Goal: Task Accomplishment & Management: Manage account settings

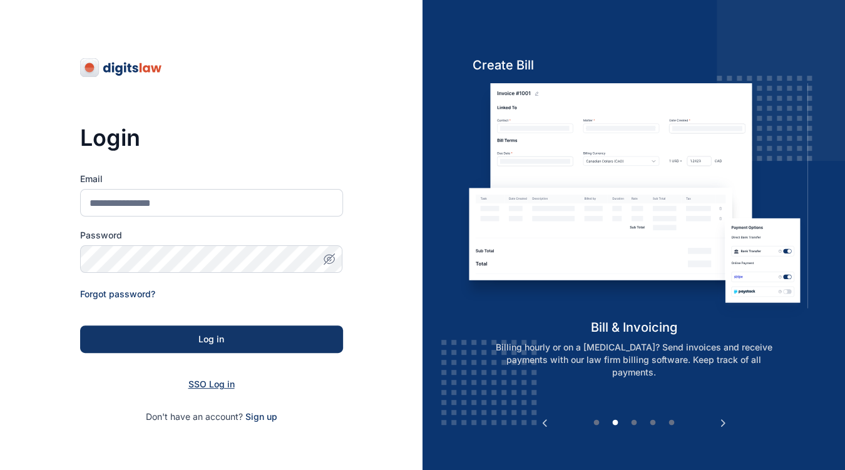
click at [220, 385] on span "SSO Log in" at bounding box center [211, 384] width 46 height 11
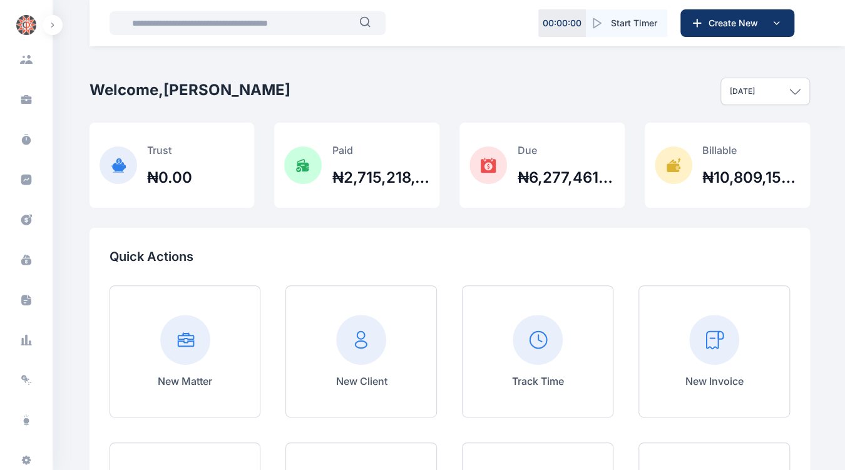
scroll to position [211, 0]
click at [23, 216] on icon at bounding box center [24, 216] width 3 height 3
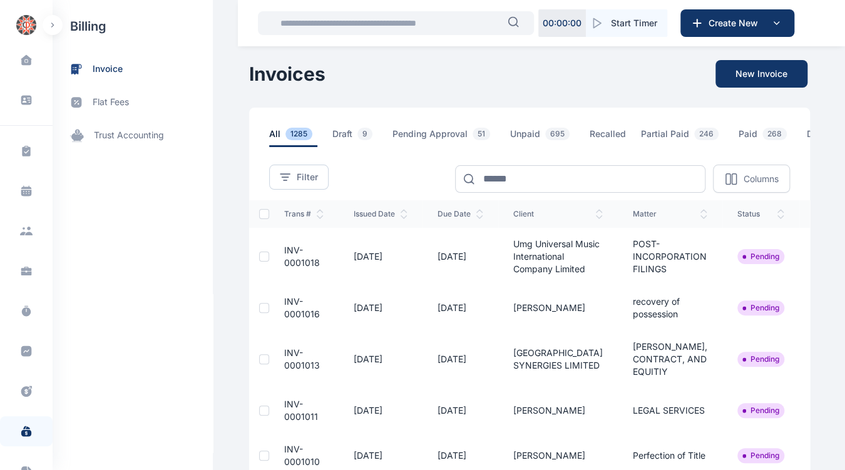
click at [618, 285] on td "POST-INCORPORATION FILINGS" at bounding box center [670, 257] width 105 height 58
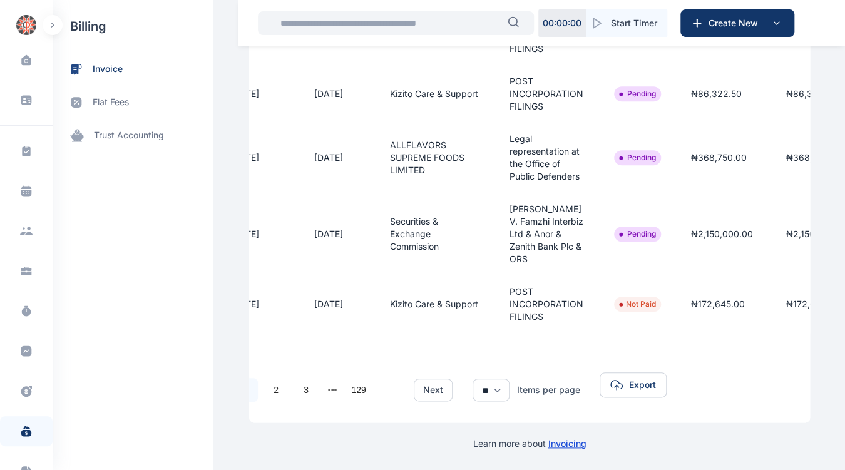
scroll to position [0, 200]
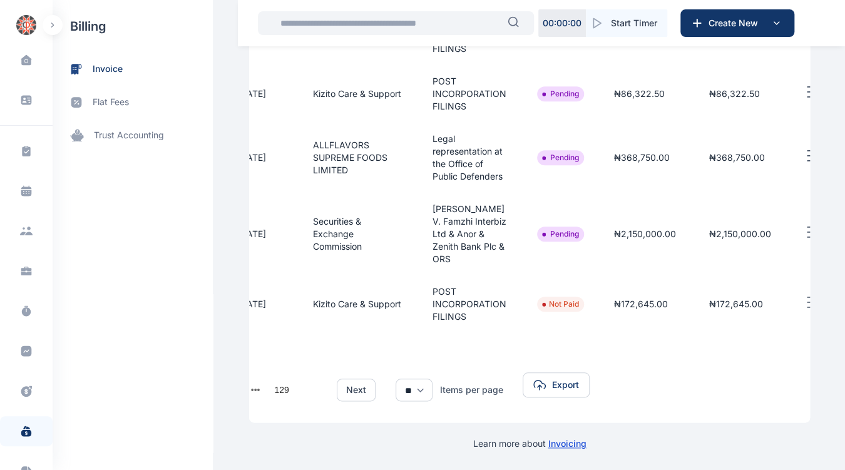
click at [804, 240] on icon "button" at bounding box center [811, 233] width 15 height 16
click at [734, 281] on span "Approve" at bounding box center [752, 275] width 36 height 13
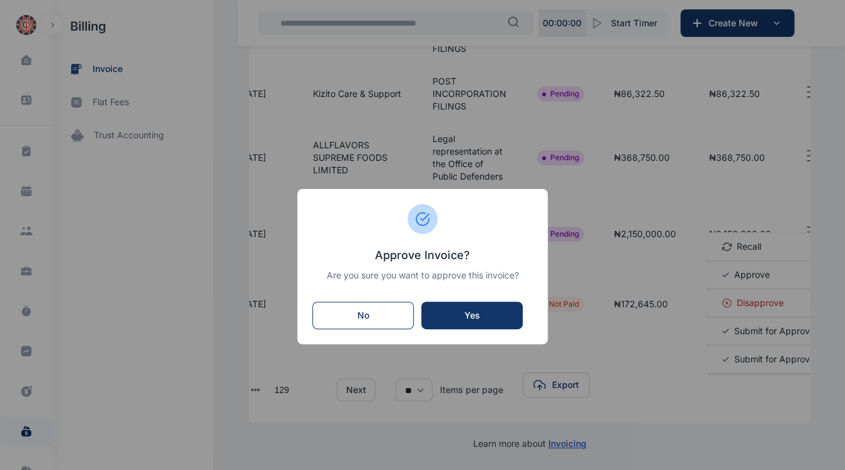
click at [469, 310] on div "Yes" at bounding box center [472, 315] width 76 height 13
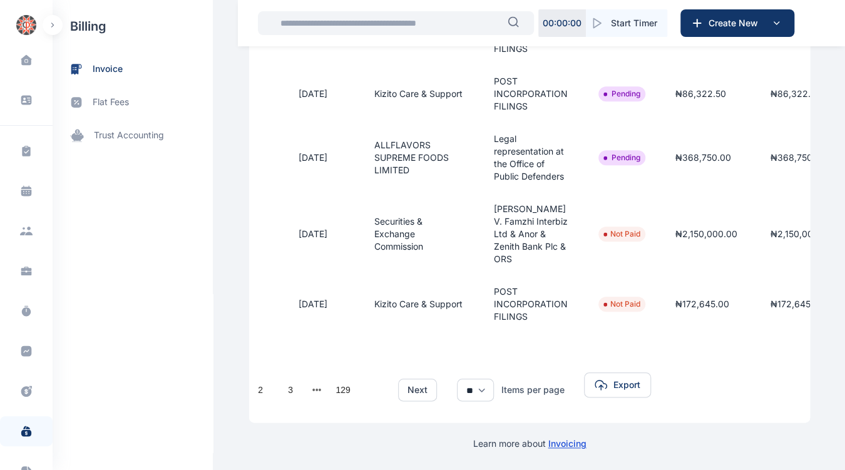
scroll to position [0, 168]
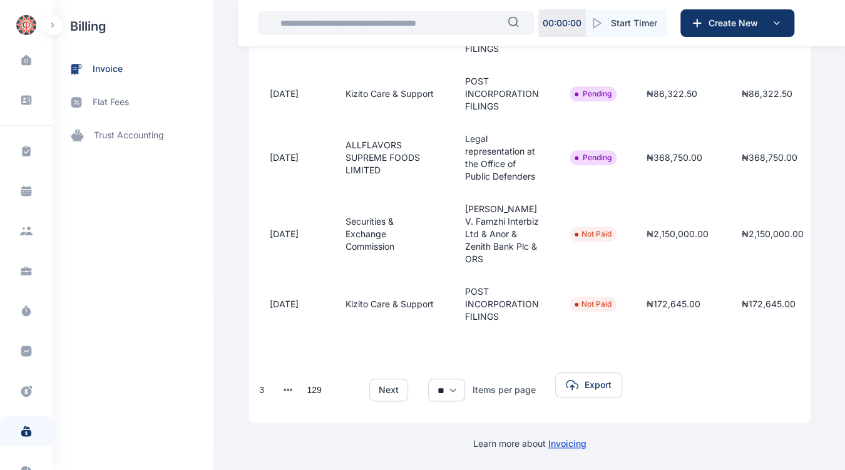
click at [840, 151] on line "button" at bounding box center [844, 151] width 9 height 0
click at [767, 205] on span "Approve" at bounding box center [785, 198] width 36 height 13
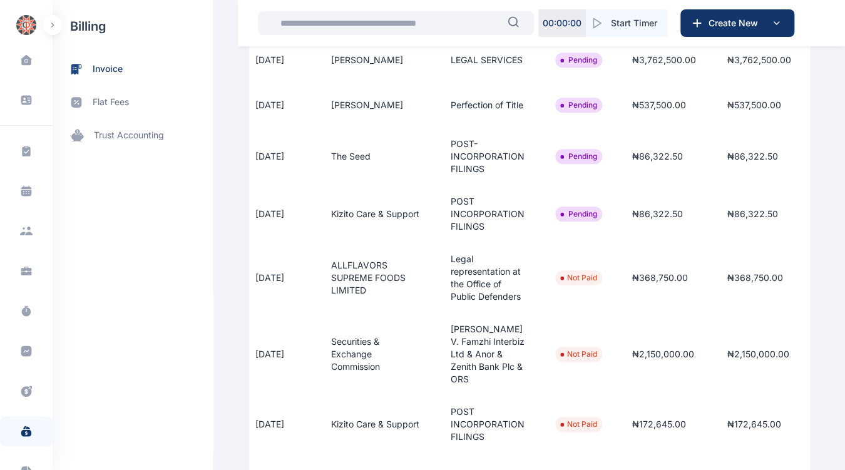
scroll to position [0, 184]
click at [821, 220] on button "button" at bounding box center [839, 213] width 36 height 16
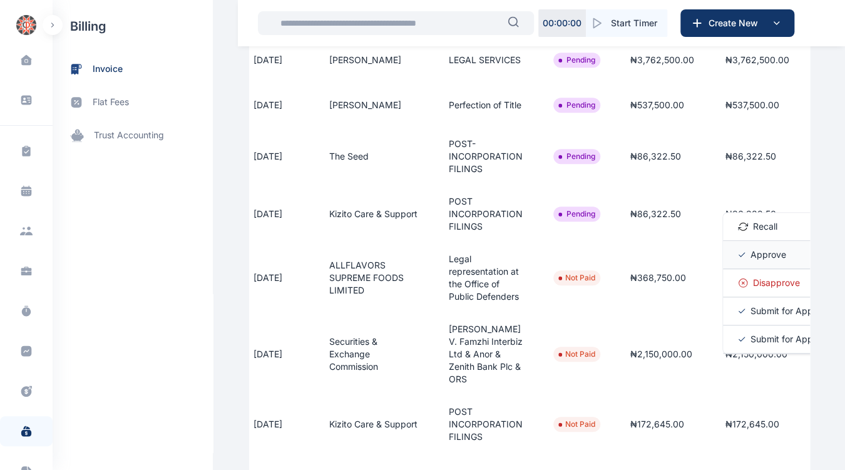
click at [751, 261] on span "Approve" at bounding box center [769, 255] width 36 height 13
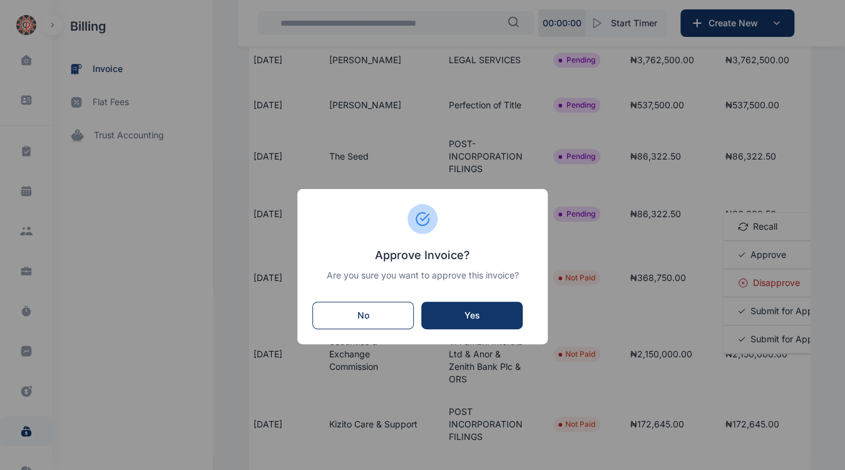
click at [478, 308] on button "Yes" at bounding box center [471, 316] width 101 height 28
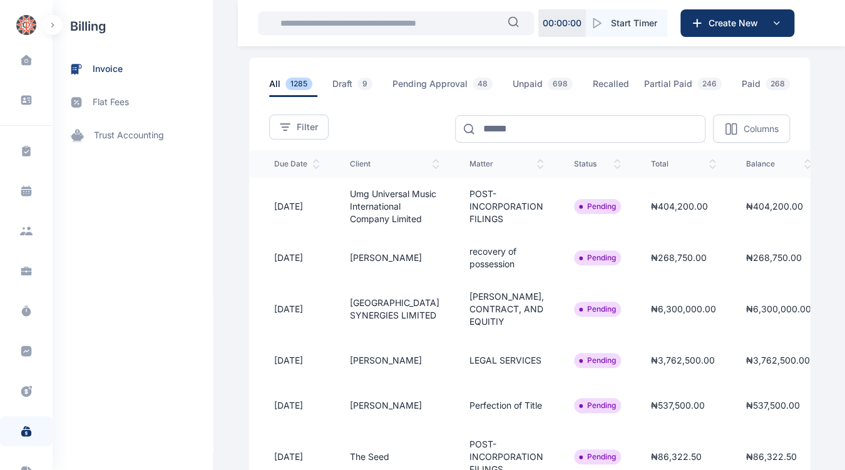
scroll to position [0, 200]
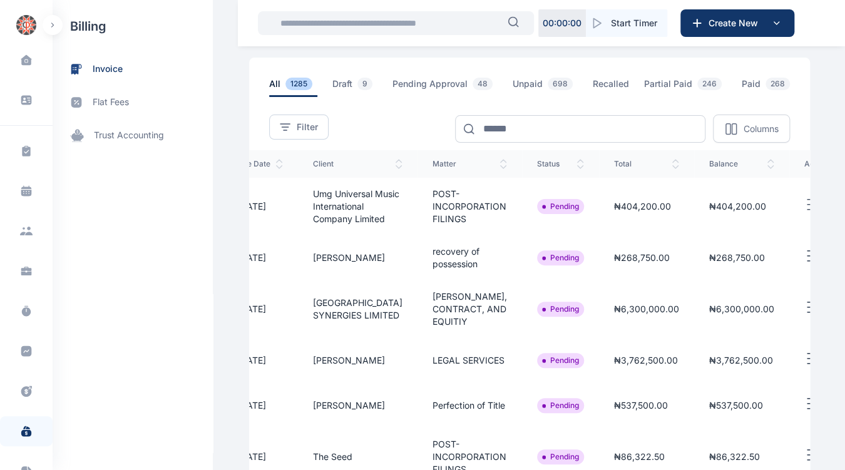
click at [808, 307] on line "button" at bounding box center [812, 307] width 9 height 0
click at [734, 356] on span "Approve" at bounding box center [752, 350] width 36 height 13
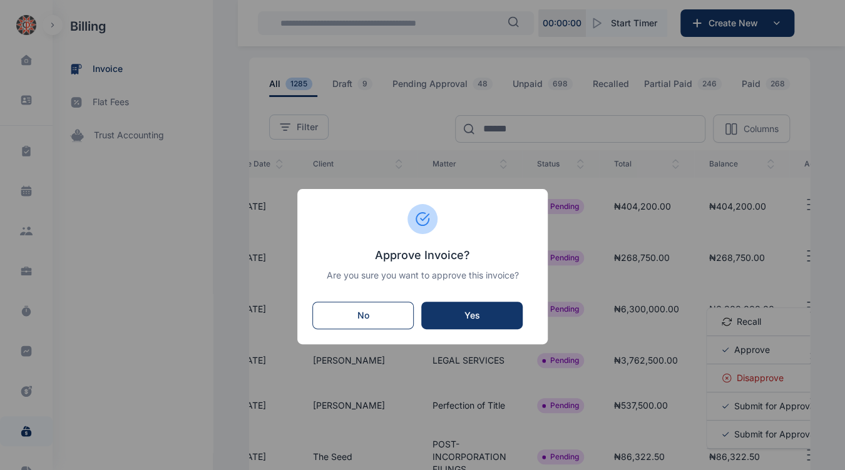
click at [485, 321] on div "Yes" at bounding box center [472, 315] width 76 height 13
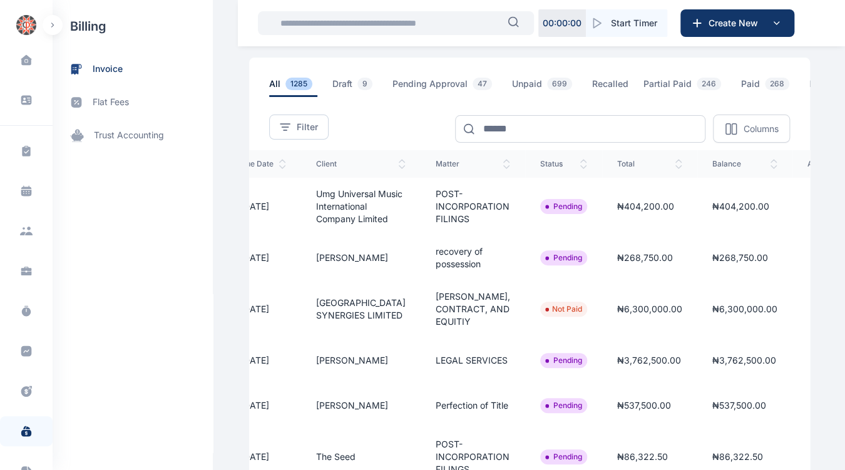
scroll to position [0, 200]
click at [808, 205] on line "button" at bounding box center [812, 205] width 9 height 0
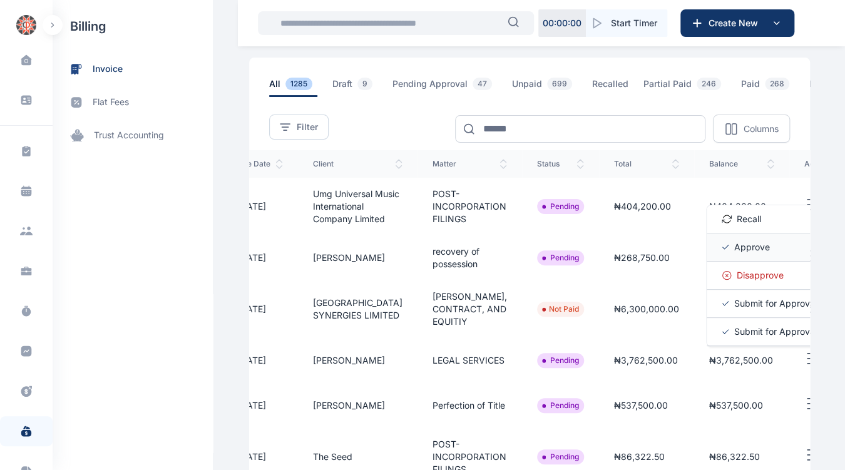
click at [725, 262] on div "Approve" at bounding box center [769, 247] width 125 height 28
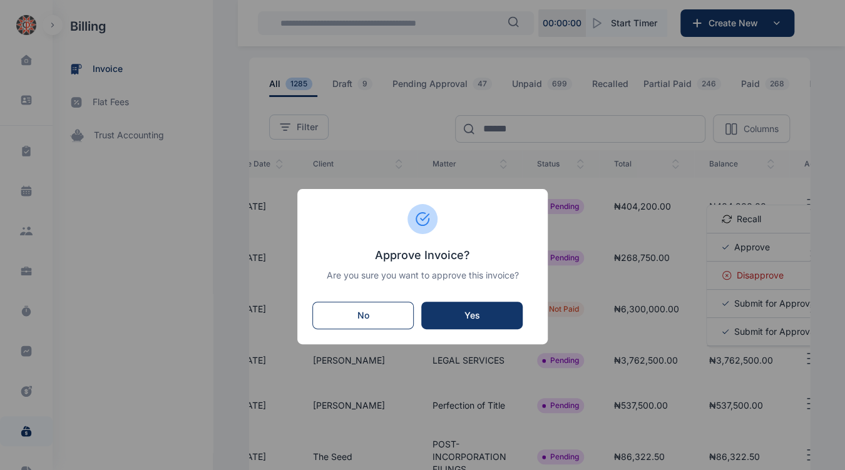
click at [485, 319] on div "Yes" at bounding box center [472, 315] width 76 height 13
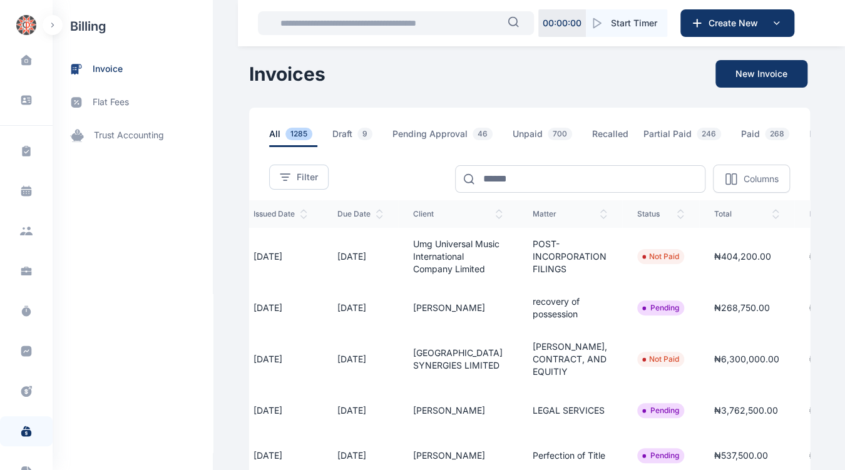
scroll to position [0, 111]
